Goal: Task Accomplishment & Management: Manage account settings

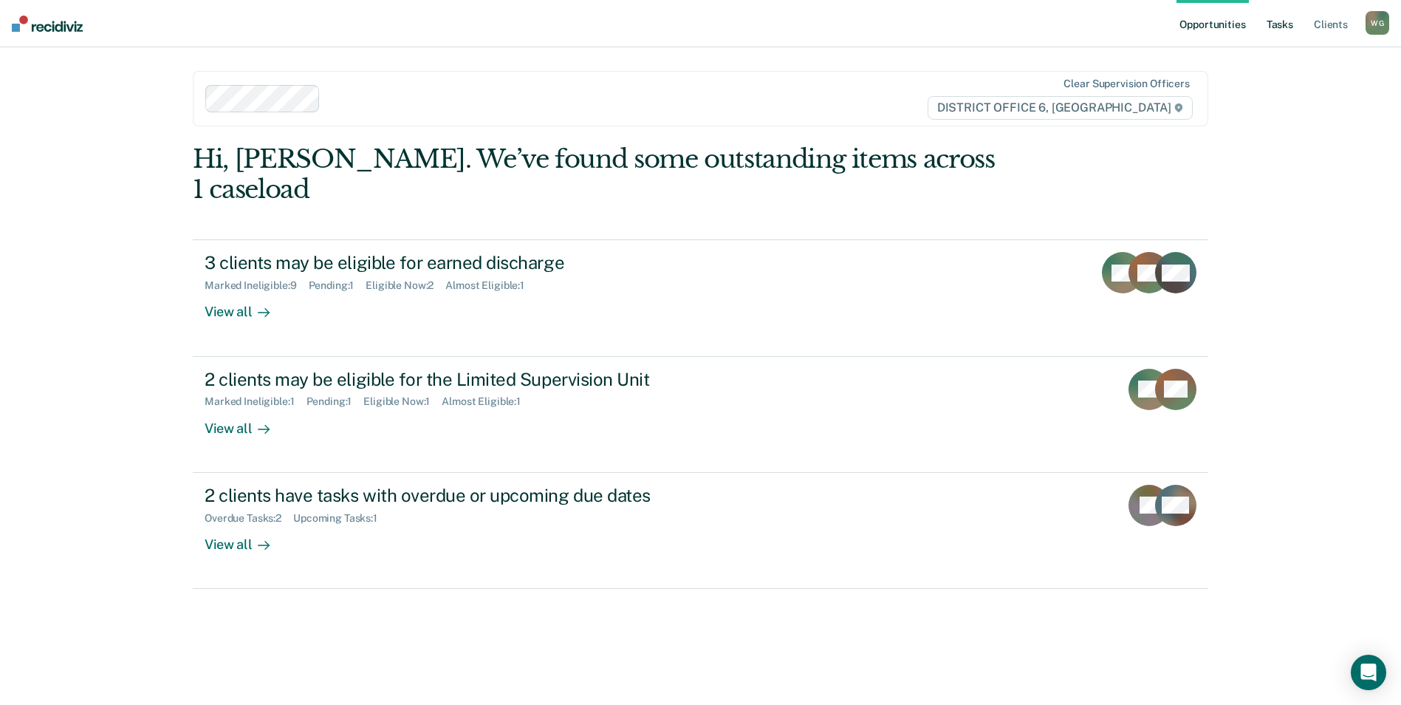
click at [1265, 27] on link "Tasks" at bounding box center [1280, 23] width 33 height 47
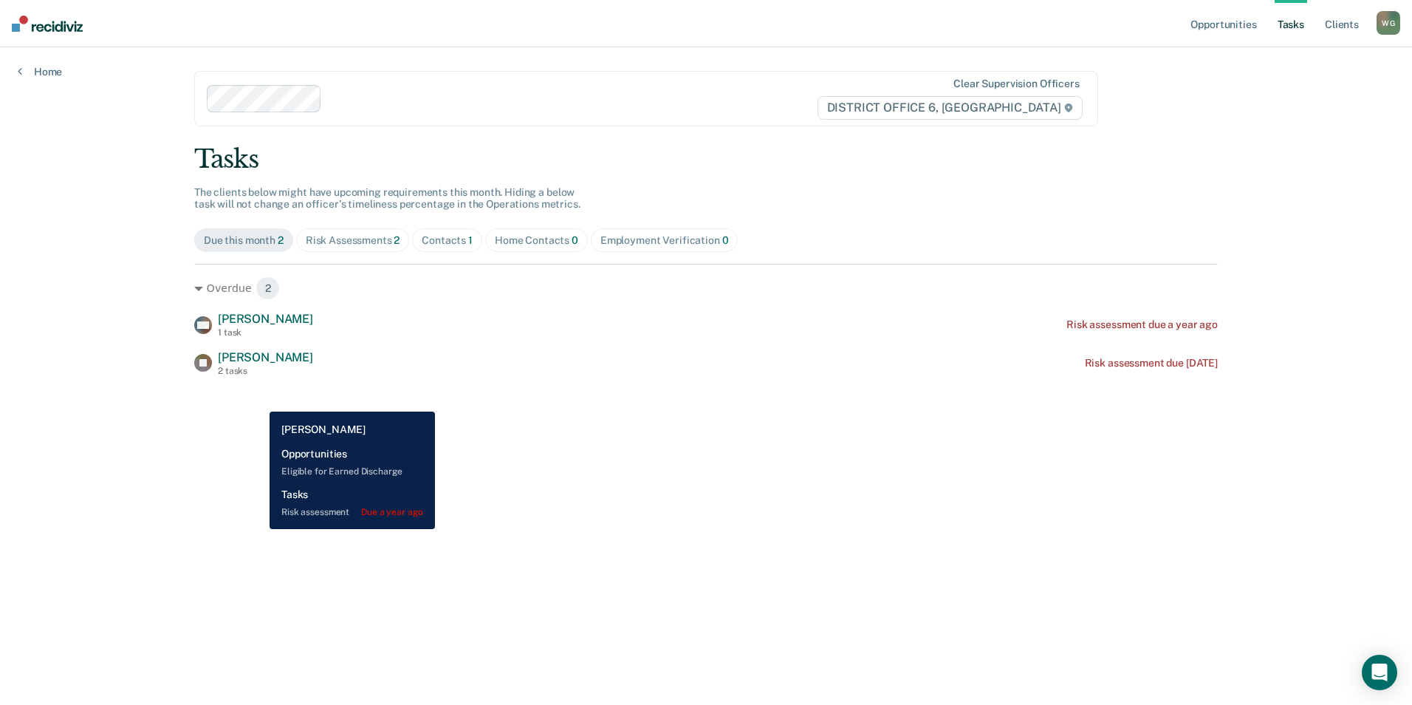
click at [259, 326] on span "[PERSON_NAME]" at bounding box center [265, 319] width 95 height 14
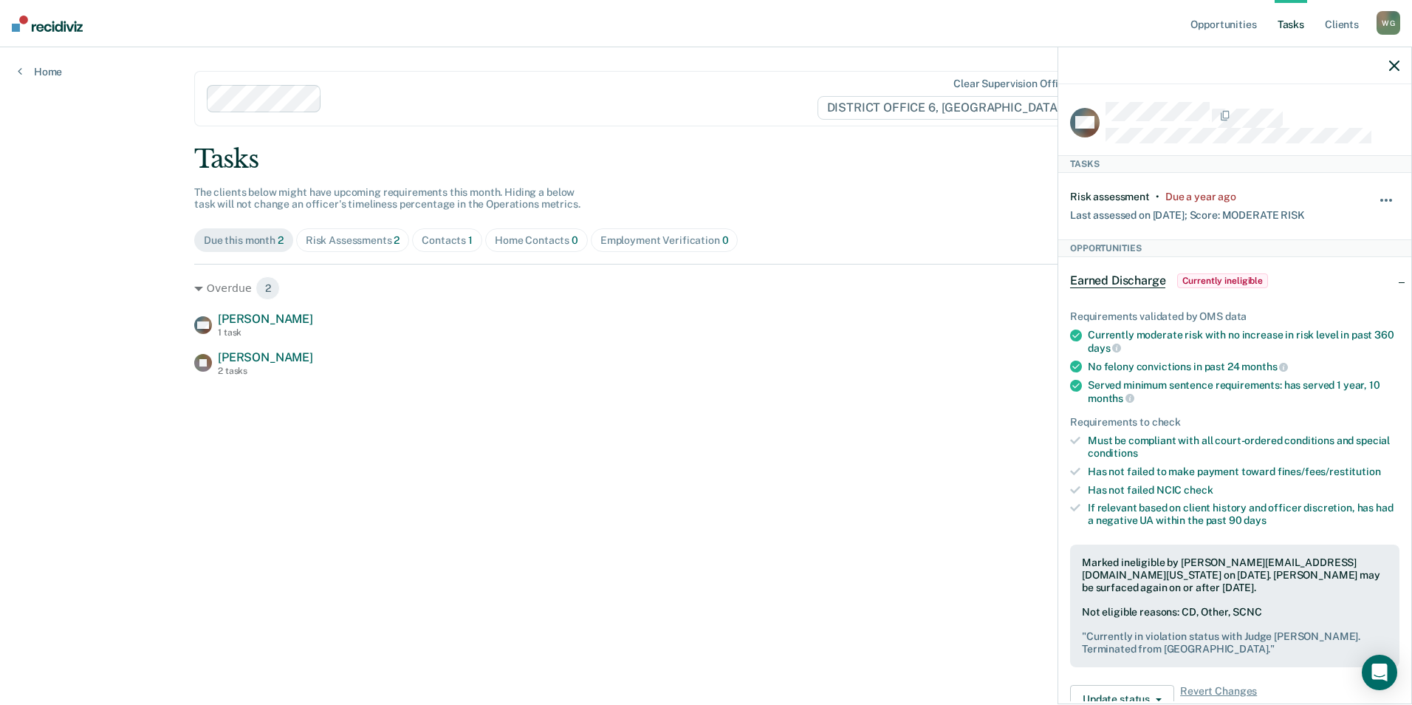
click at [1375, 219] on button "button" at bounding box center [1387, 208] width 25 height 24
click at [1301, 307] on button "30 days" at bounding box center [1346, 295] width 106 height 24
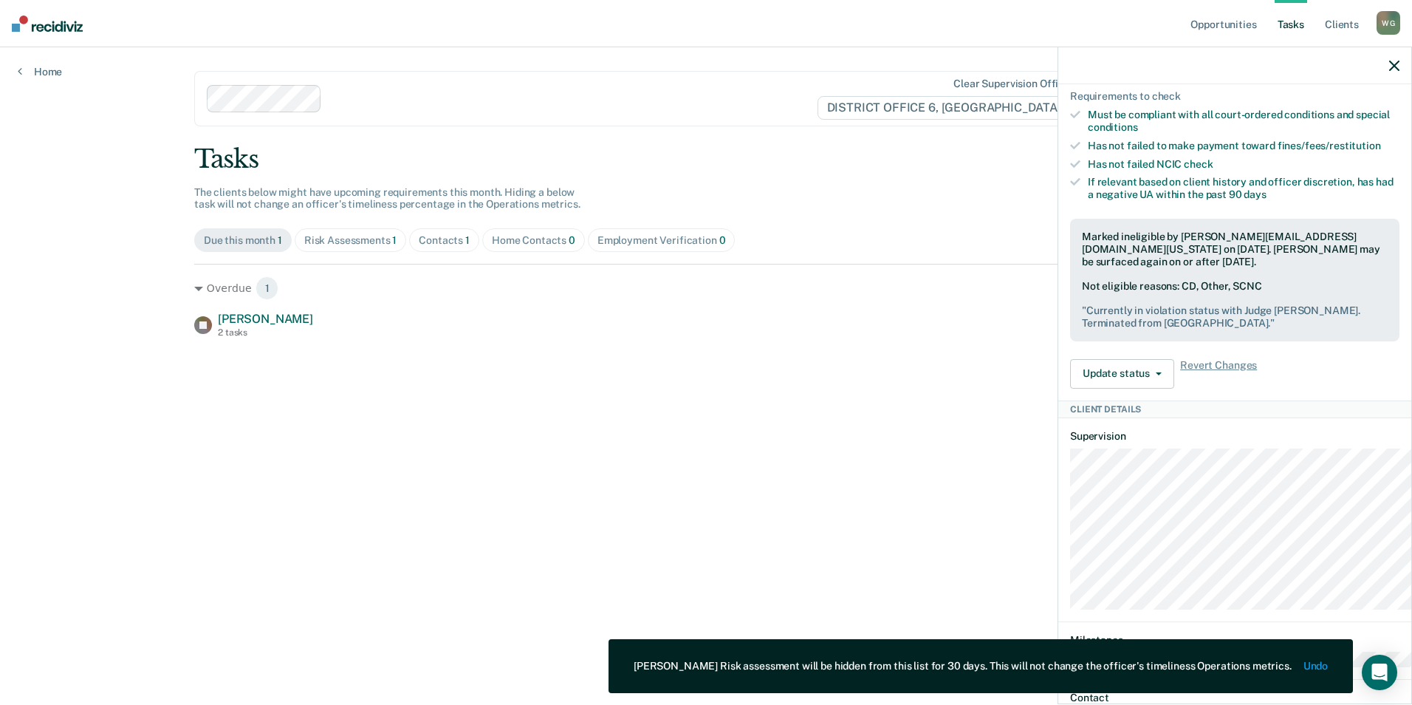
scroll to position [517, 0]
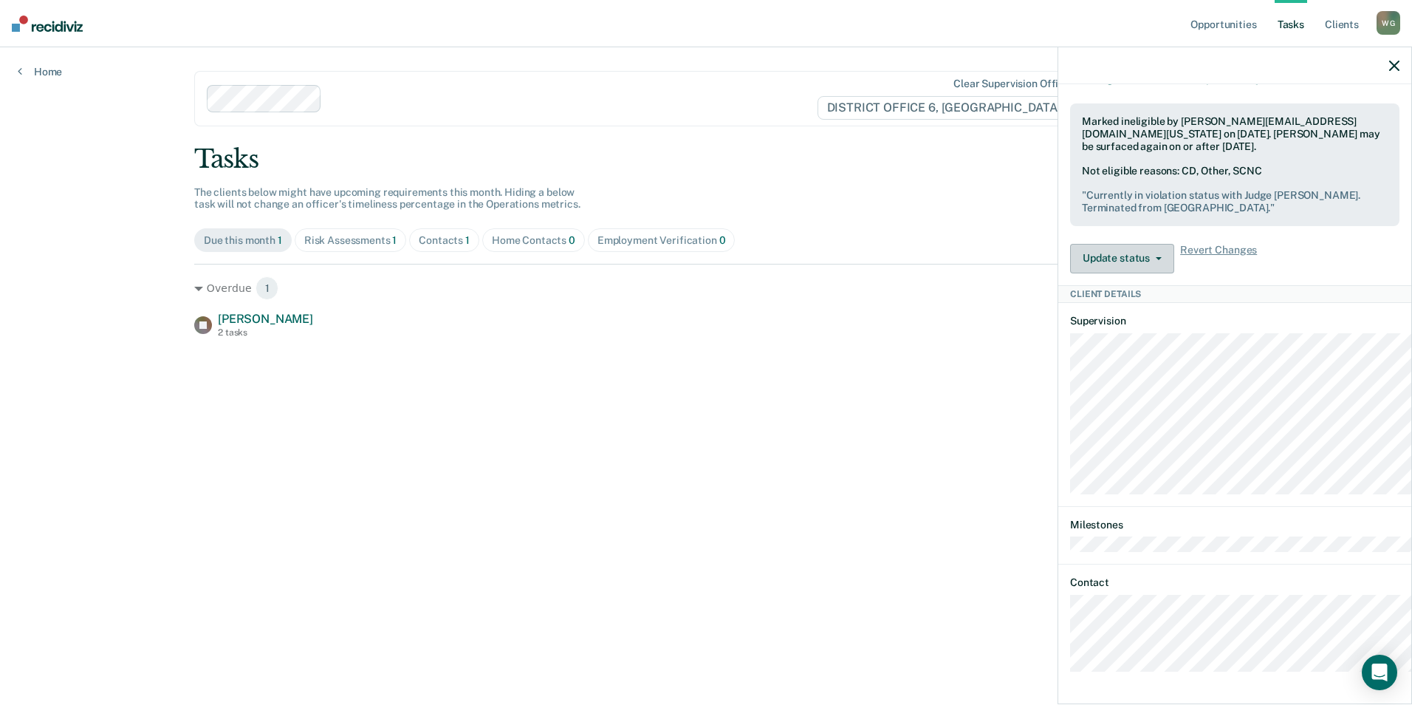
click at [1150, 260] on span "button" at bounding box center [1156, 258] width 12 height 3
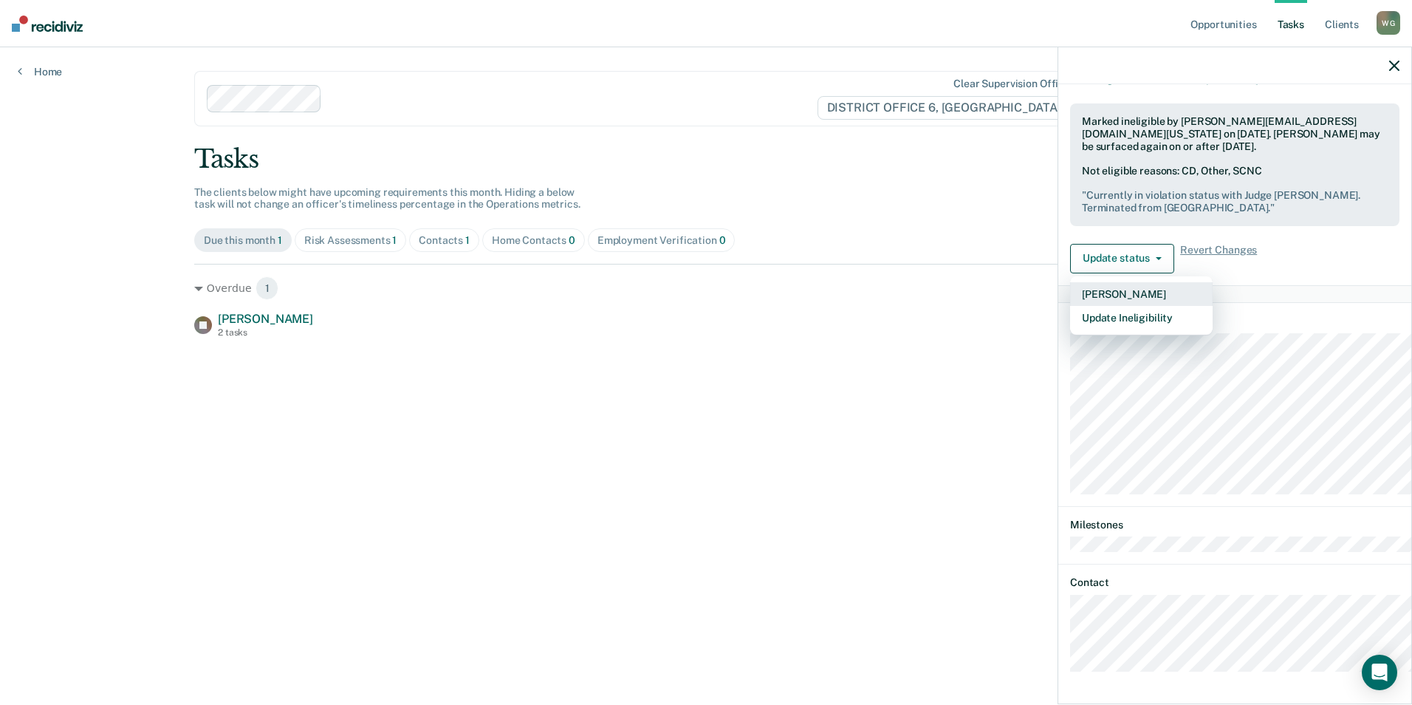
click at [1070, 306] on button "[PERSON_NAME]" at bounding box center [1141, 294] width 143 height 24
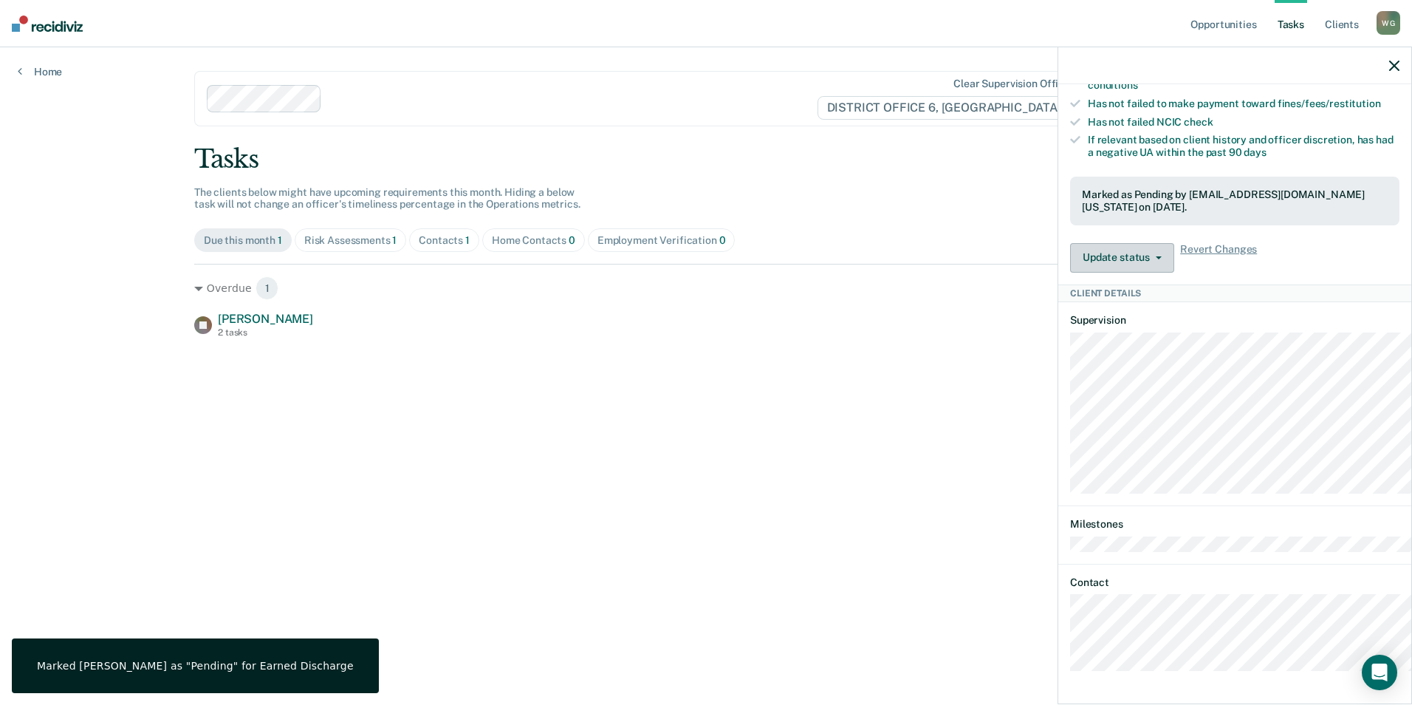
scroll to position [569, 0]
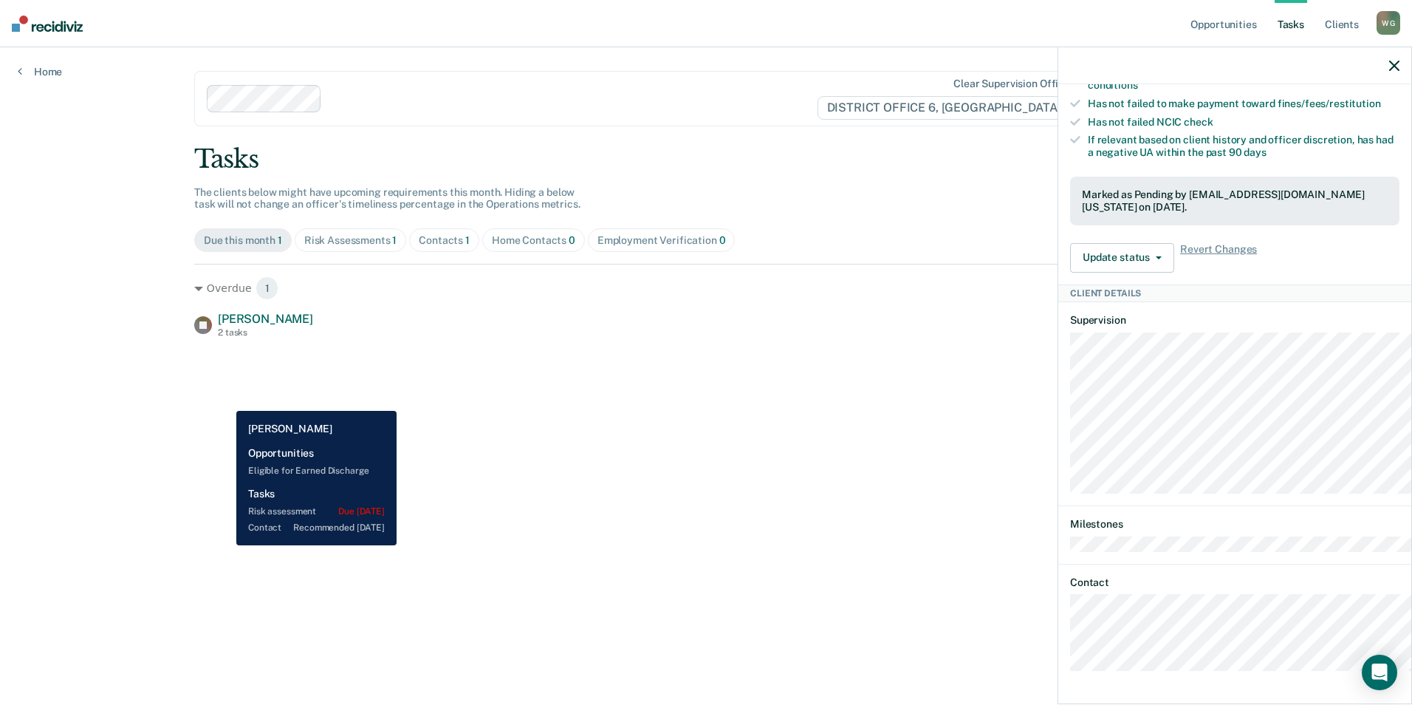
click at [225, 338] on div "[PERSON_NAME] 2 tasks" at bounding box center [253, 325] width 119 height 26
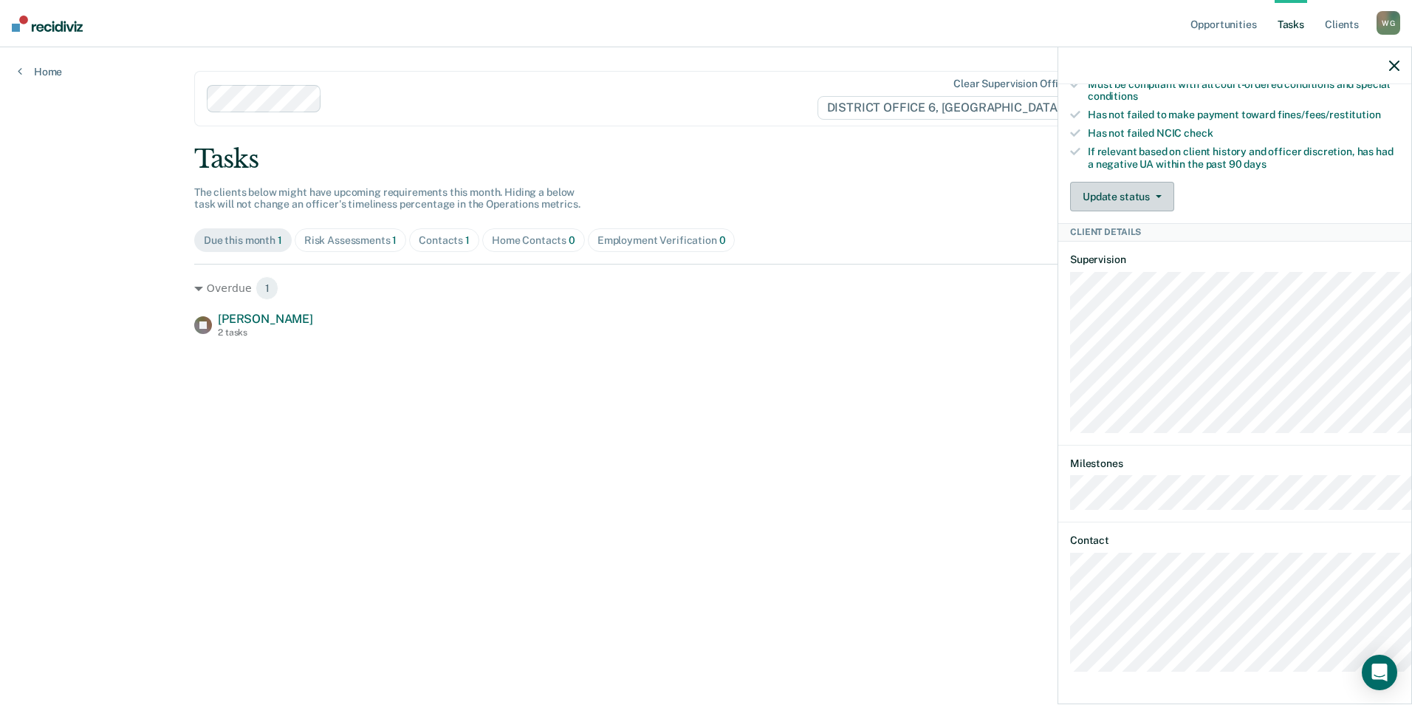
click at [1070, 182] on button "Update status" at bounding box center [1122, 197] width 104 height 30
click at [682, 433] on main "Clear supervision officers DISTRICT OFFICE 6, POCATELLO Tasks The clients below…" at bounding box center [706, 358] width 1059 height 622
click at [470, 247] on div "Contacts 1" at bounding box center [444, 240] width 51 height 13
